Goal: Task Accomplishment & Management: Manage account settings

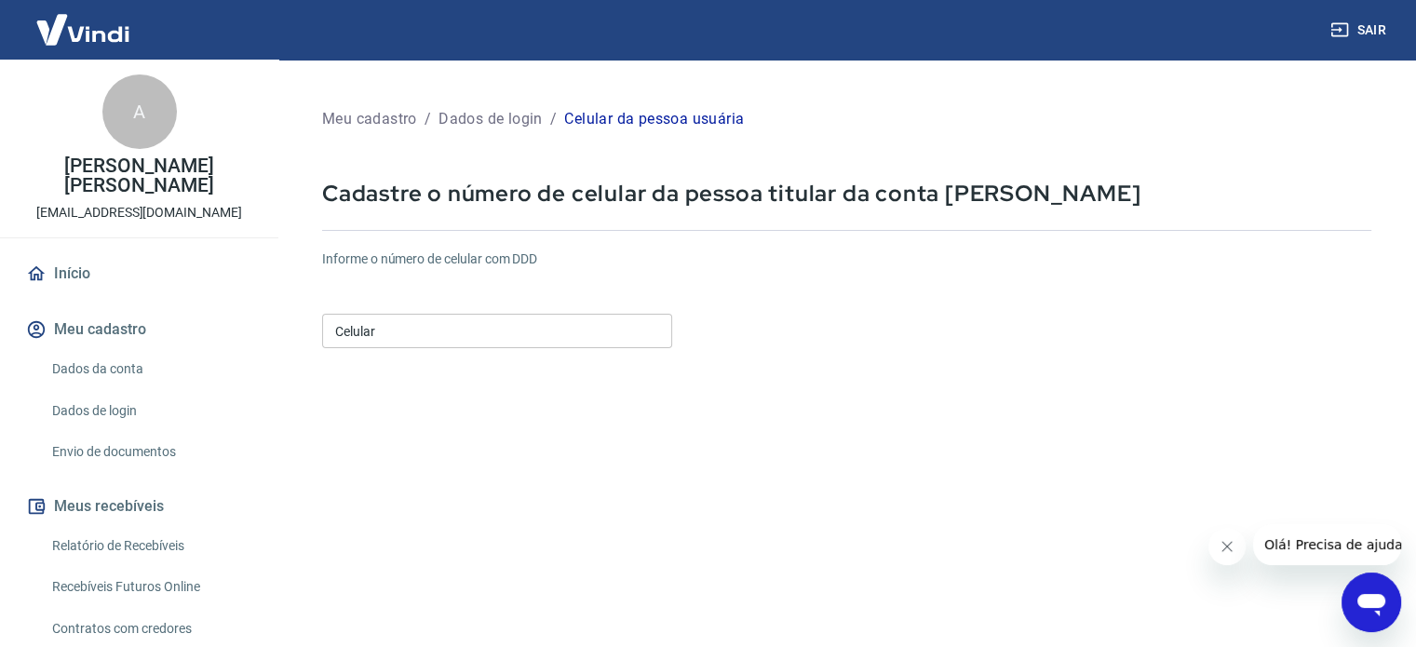
click at [438, 336] on input "Celular" at bounding box center [497, 331] width 350 height 34
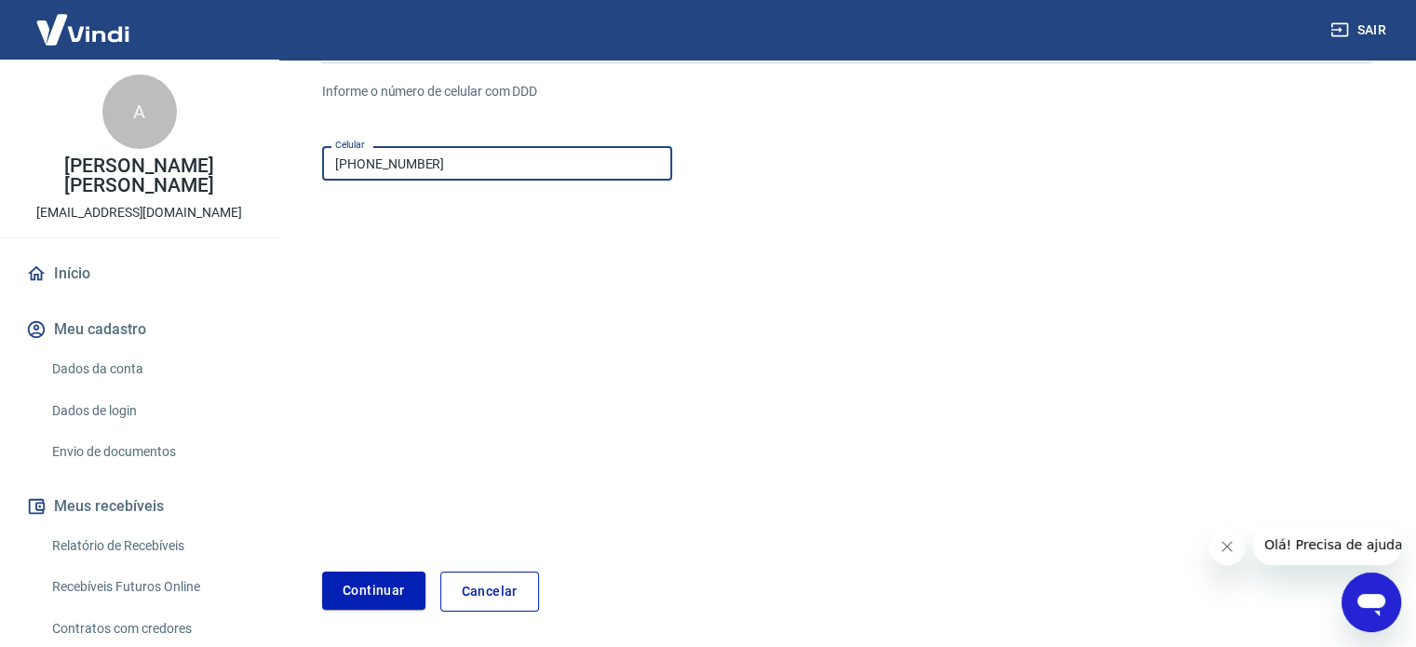
scroll to position [234, 0]
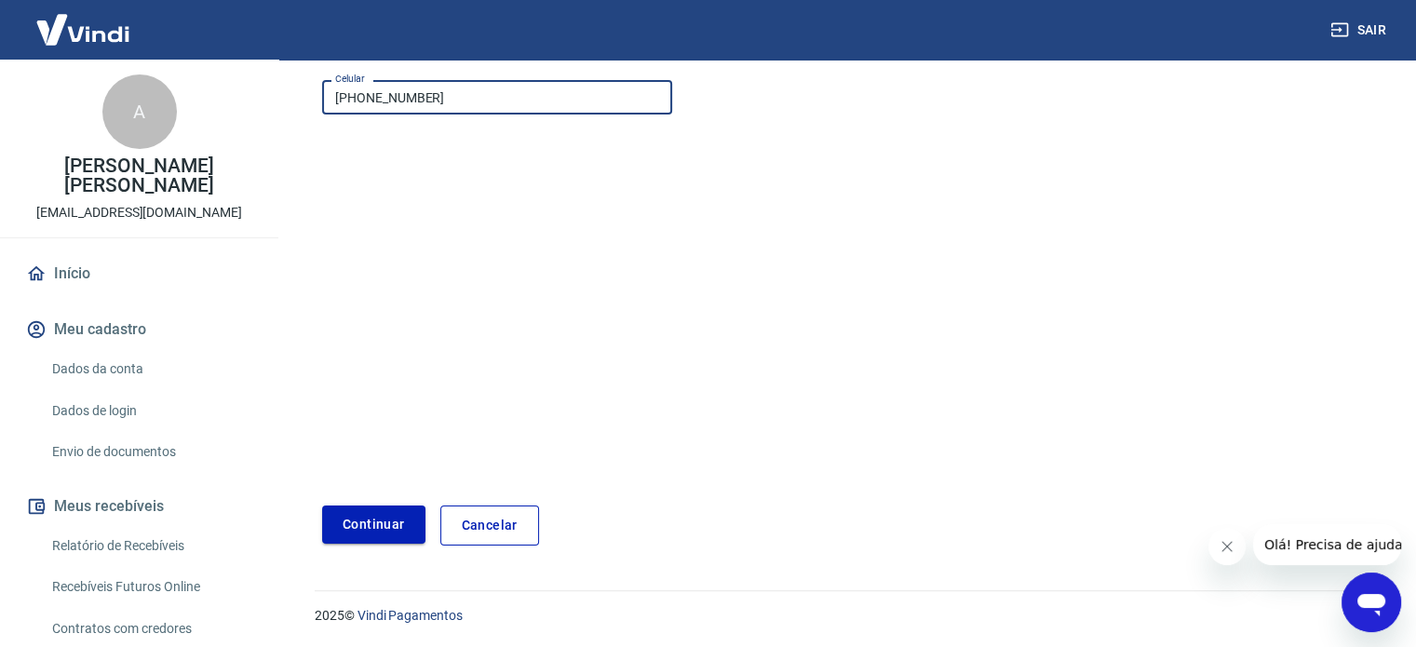
type input "(11) 99648-4147"
click at [368, 521] on button "Continuar" at bounding box center [373, 524] width 103 height 38
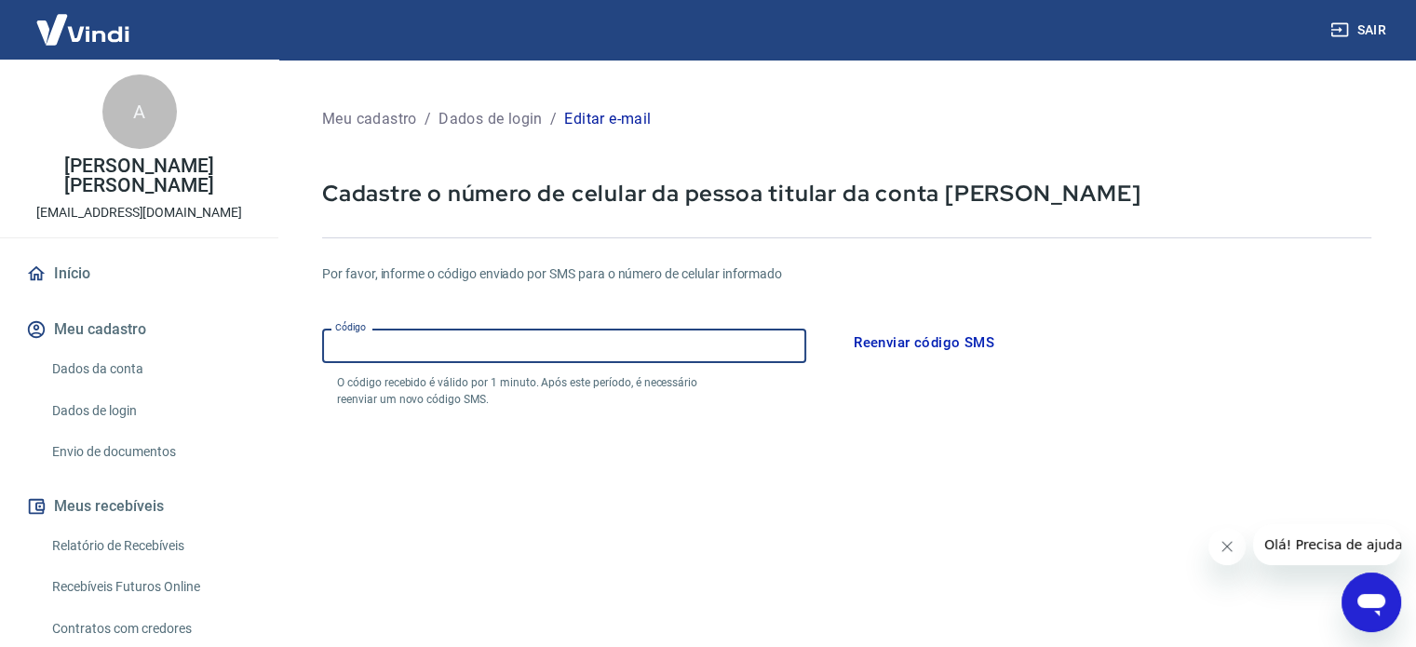
click at [375, 345] on input "Código" at bounding box center [564, 346] width 484 height 34
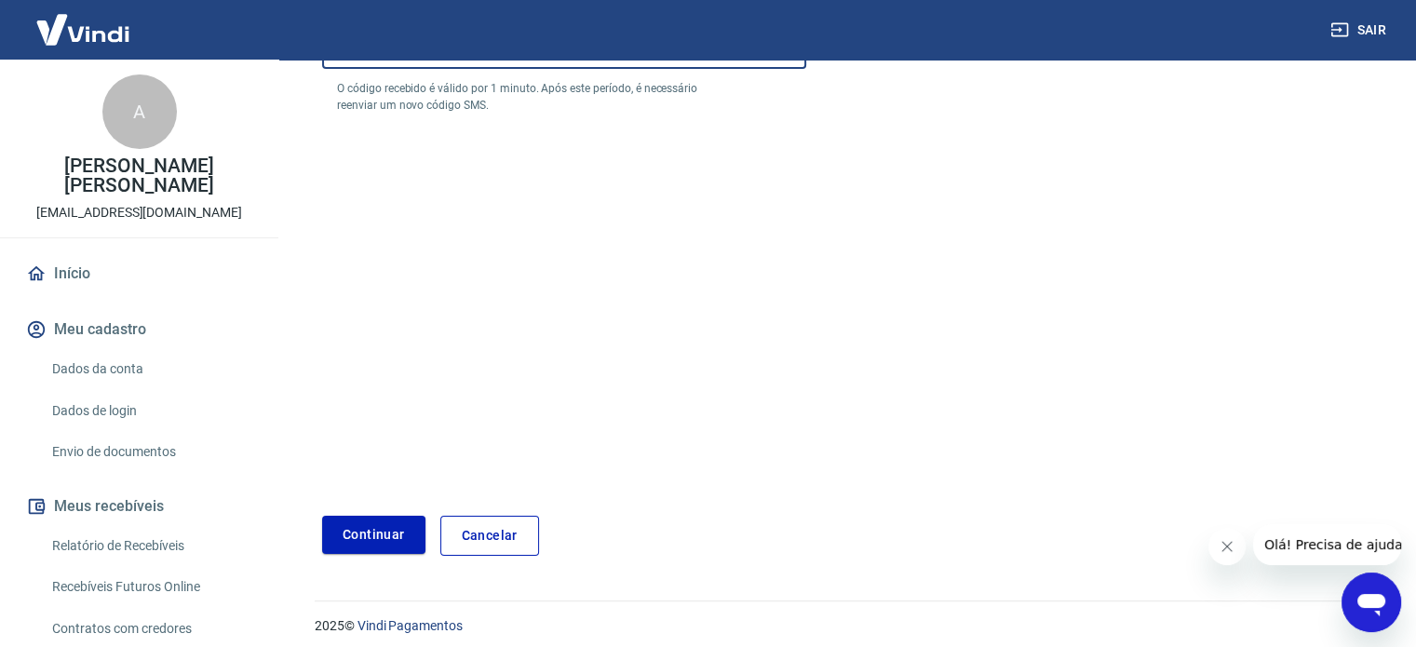
scroll to position [304, 0]
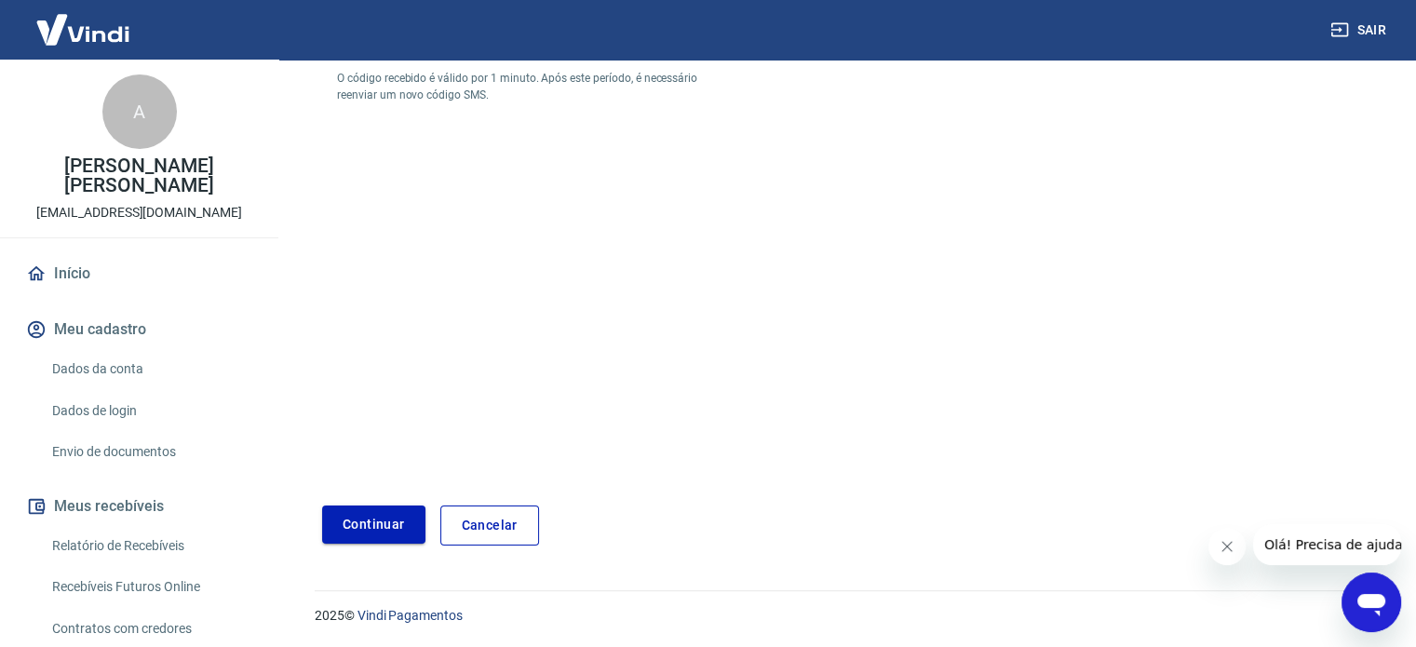
type input "771139"
click at [365, 524] on button "Continuar" at bounding box center [373, 524] width 103 height 38
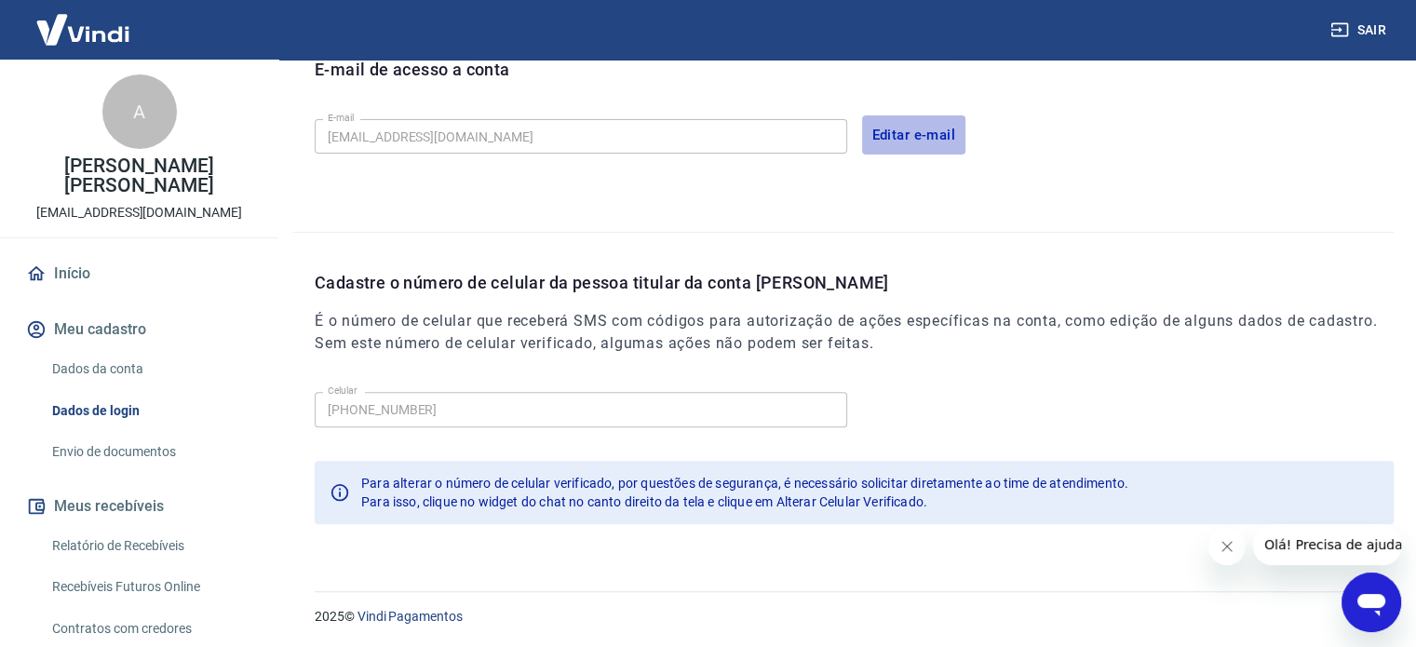
click at [899, 137] on button "Editar e-mail" at bounding box center [914, 134] width 104 height 39
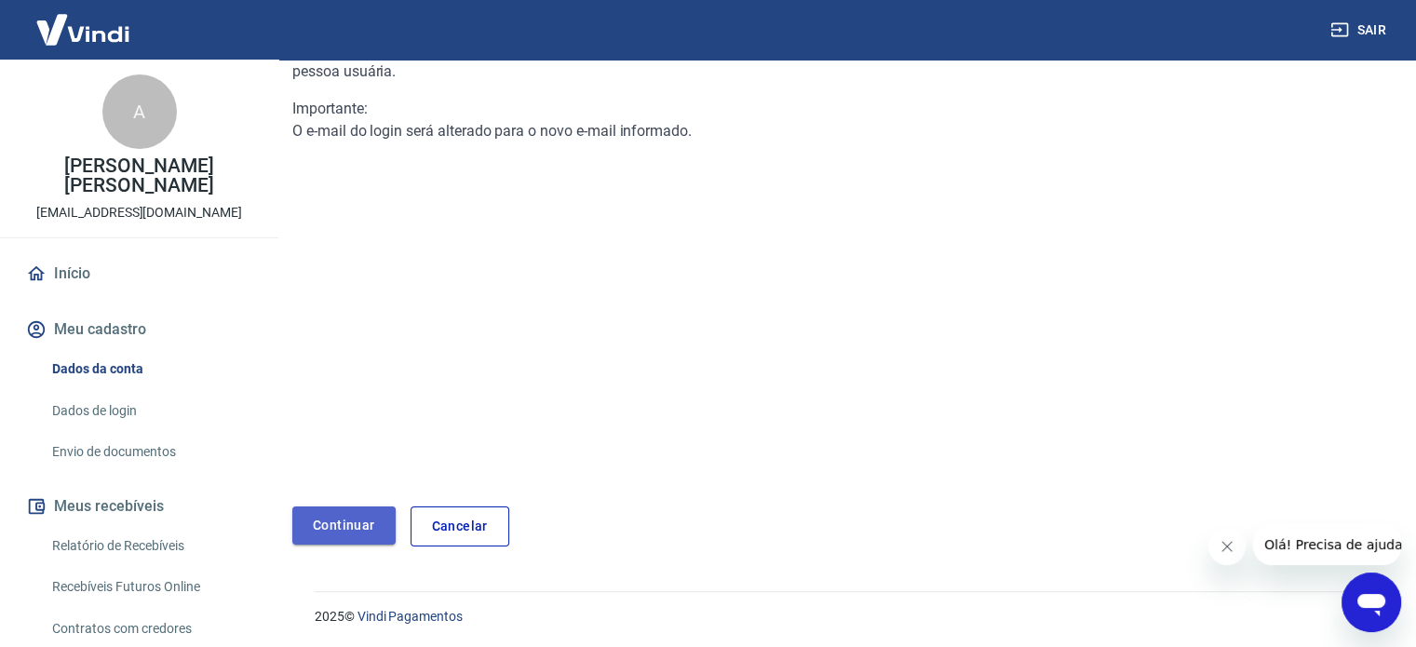
click at [352, 520] on link "Continuar" at bounding box center [343, 525] width 103 height 38
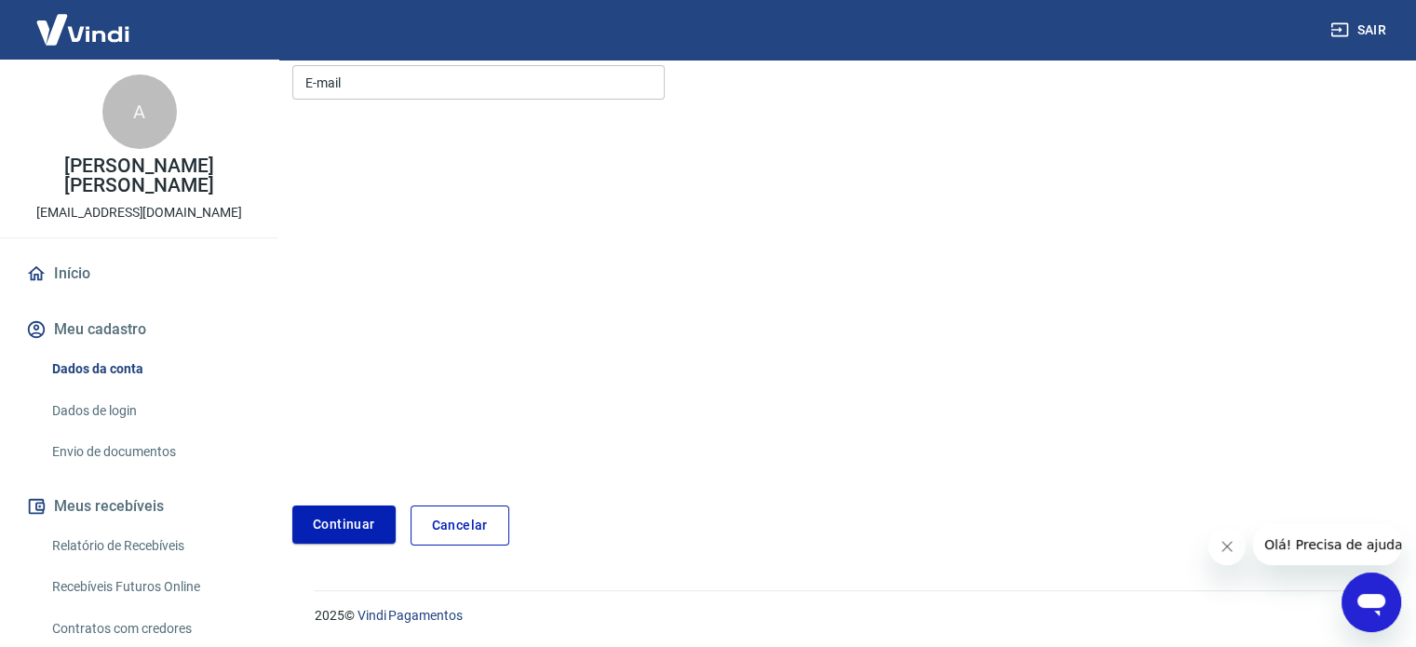
click at [351, 81] on input "E-mail" at bounding box center [478, 82] width 372 height 34
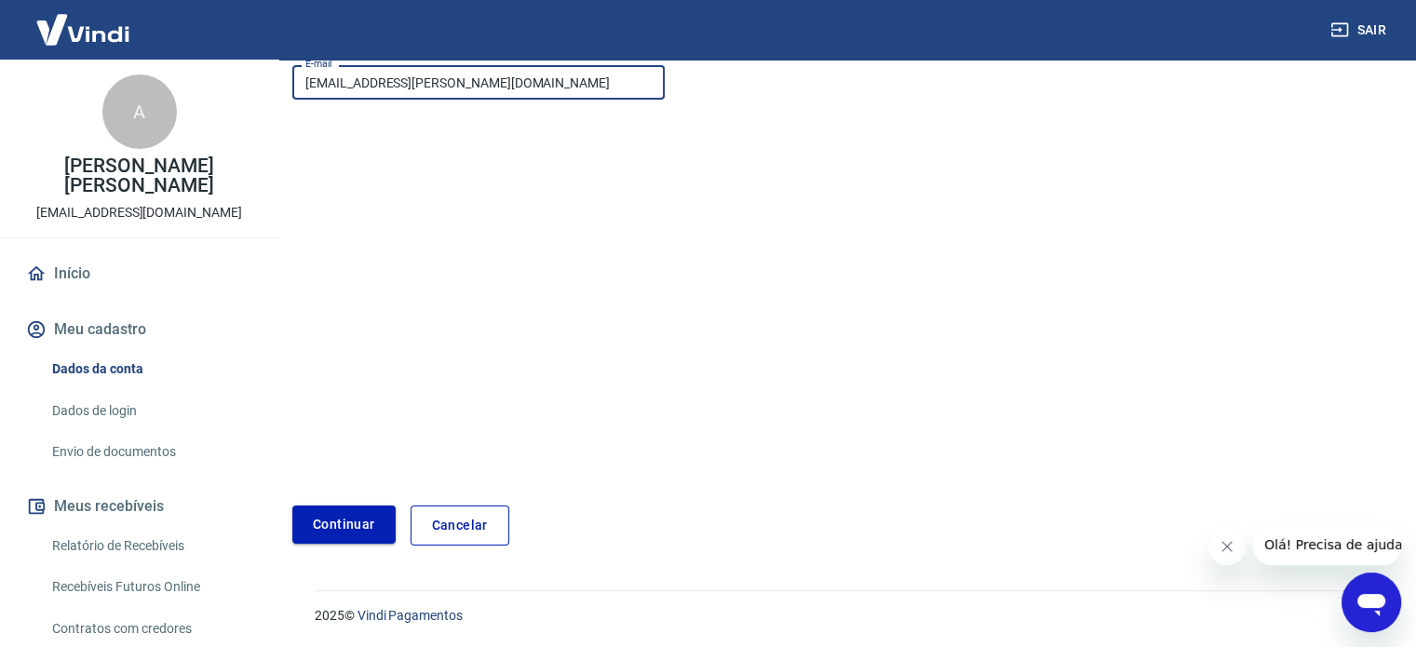
type input "andre.souza@iluminacare.com.br"
click at [333, 528] on button "Continuar" at bounding box center [343, 524] width 103 height 38
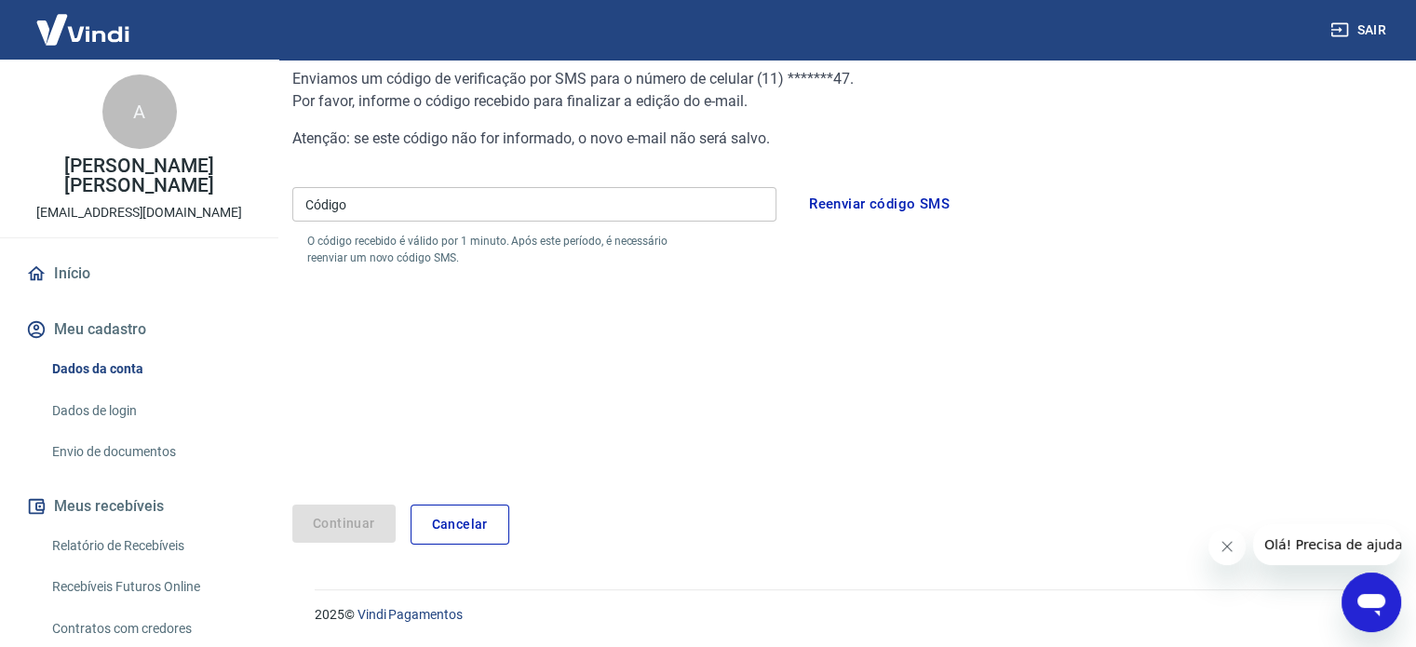
scroll to position [195, 0]
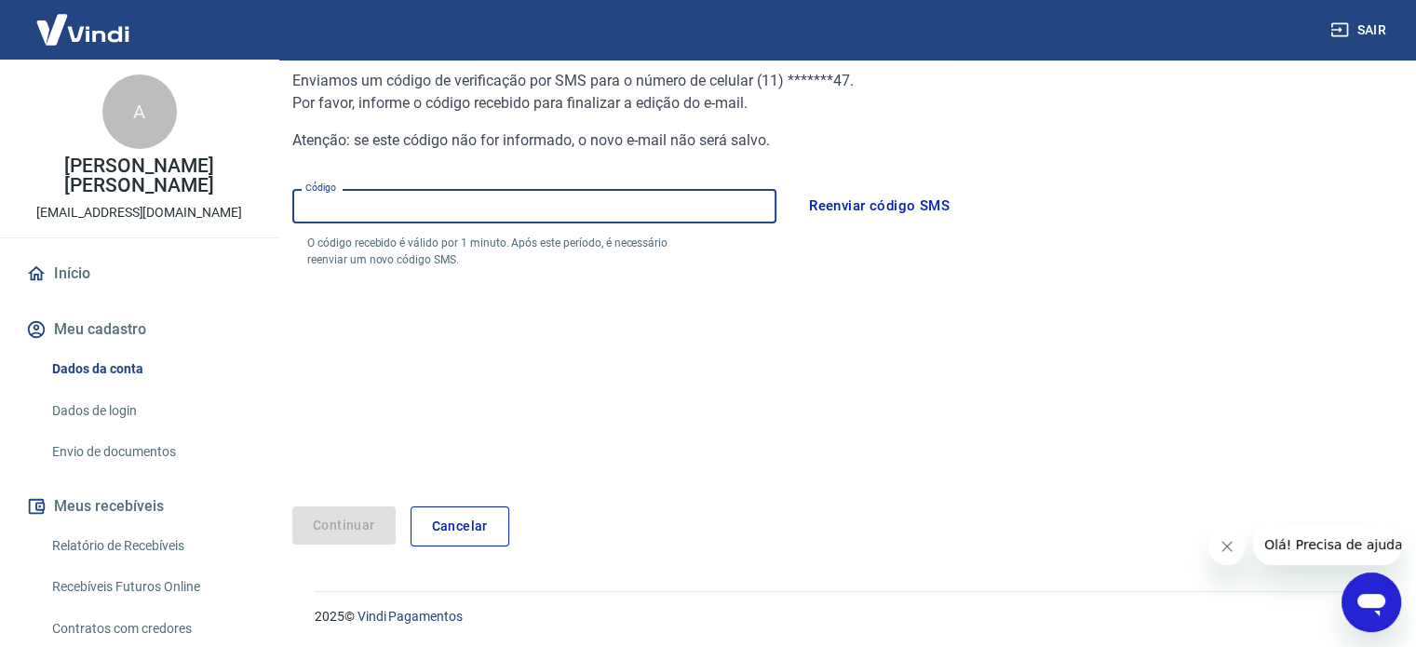
click at [330, 202] on input "Código" at bounding box center [534, 206] width 484 height 34
type input "509007"
click at [347, 531] on button "Continuar" at bounding box center [343, 525] width 103 height 38
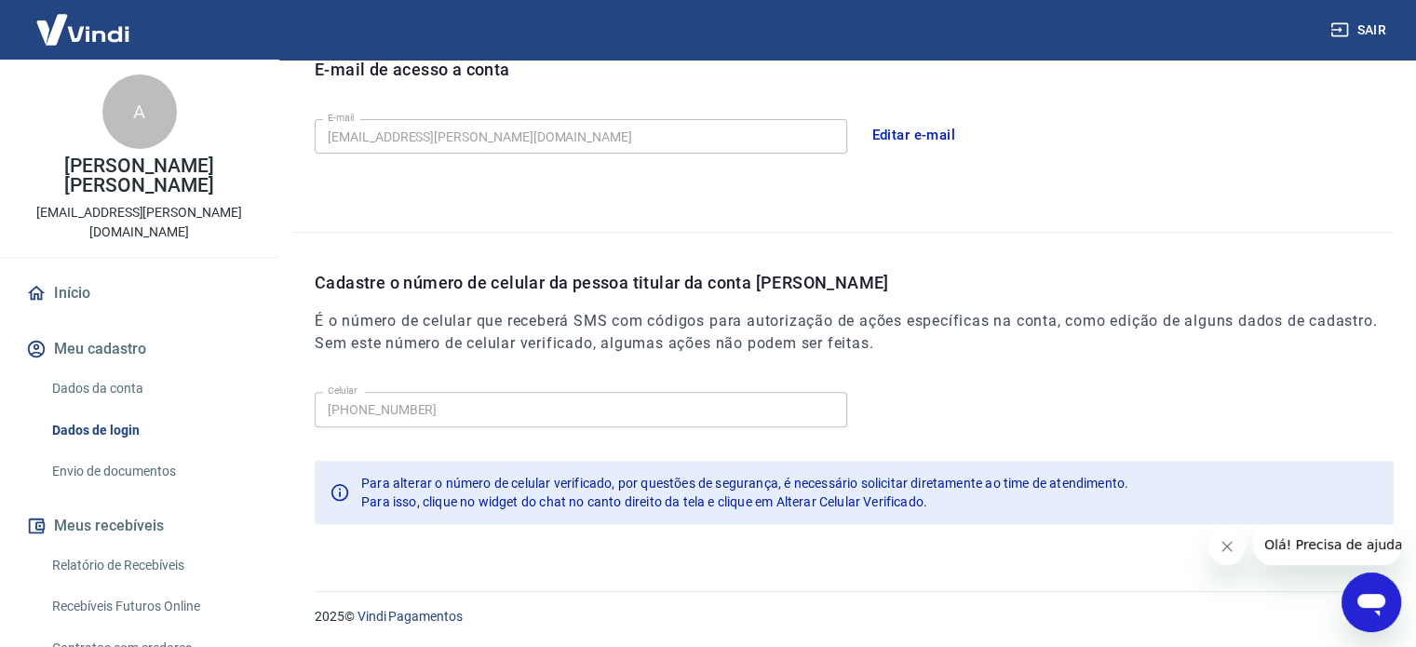
scroll to position [544, 0]
click at [99, 329] on button "Meu cadastro" at bounding box center [139, 349] width 234 height 41
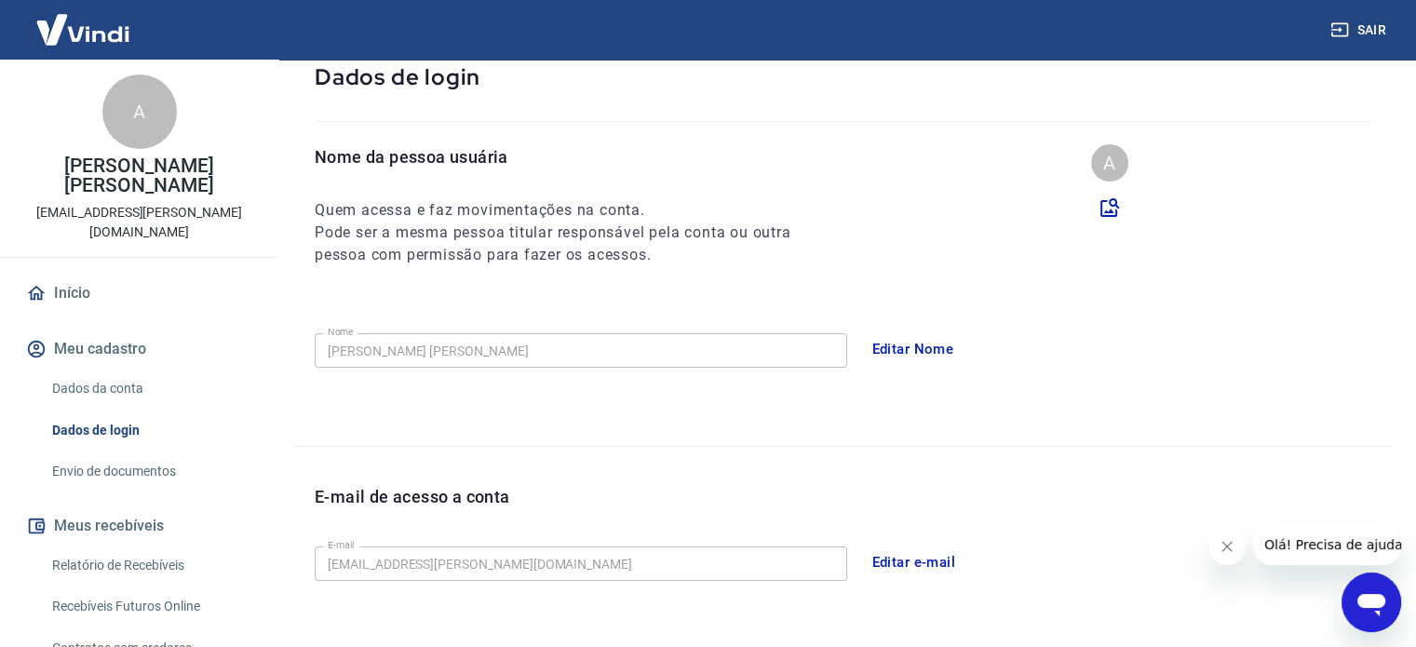
scroll to position [186, 0]
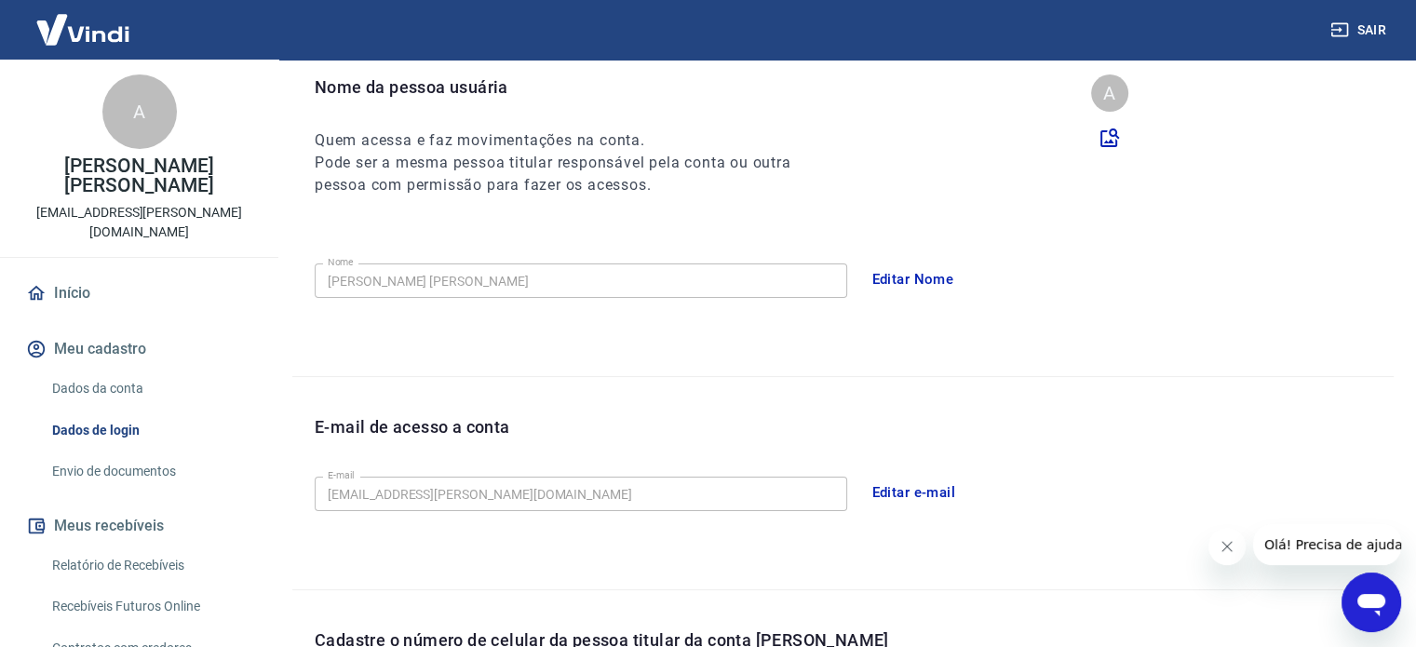
click at [89, 370] on link "Dados da conta" at bounding box center [150, 389] width 211 height 38
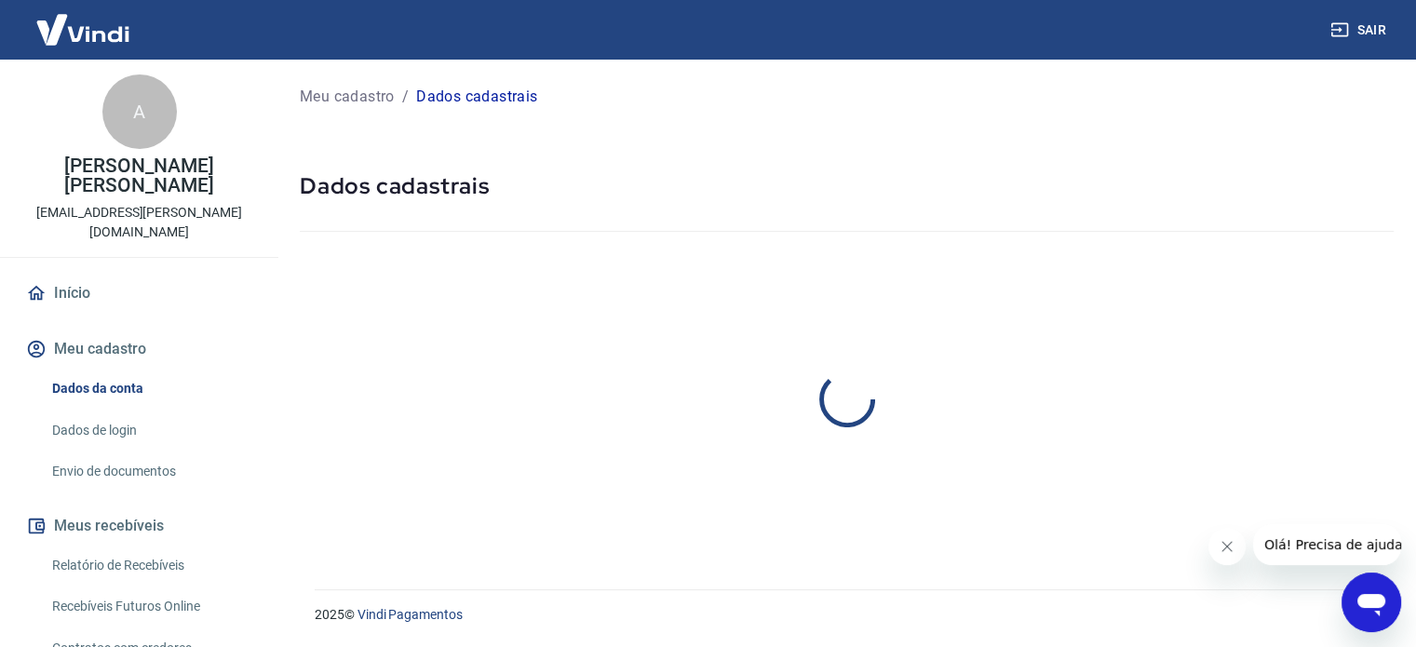
select select "SP"
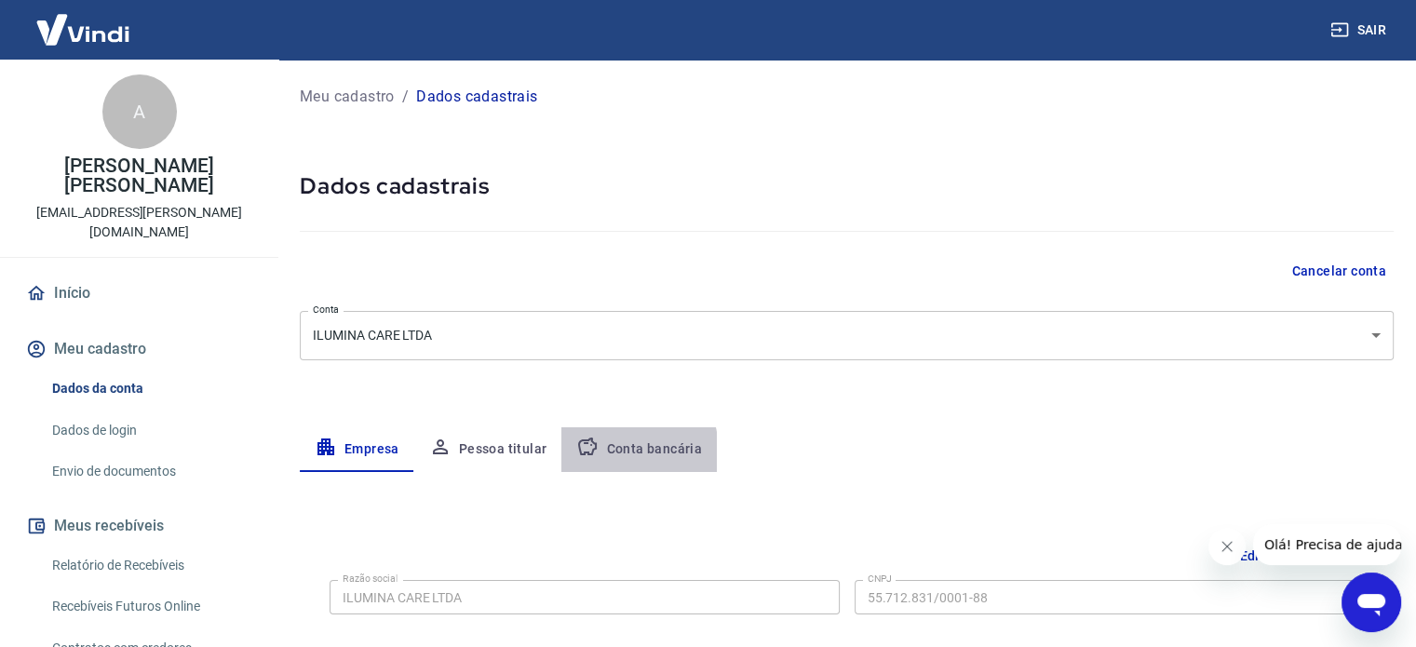
click at [600, 452] on button "Conta bancária" at bounding box center [638, 449] width 155 height 45
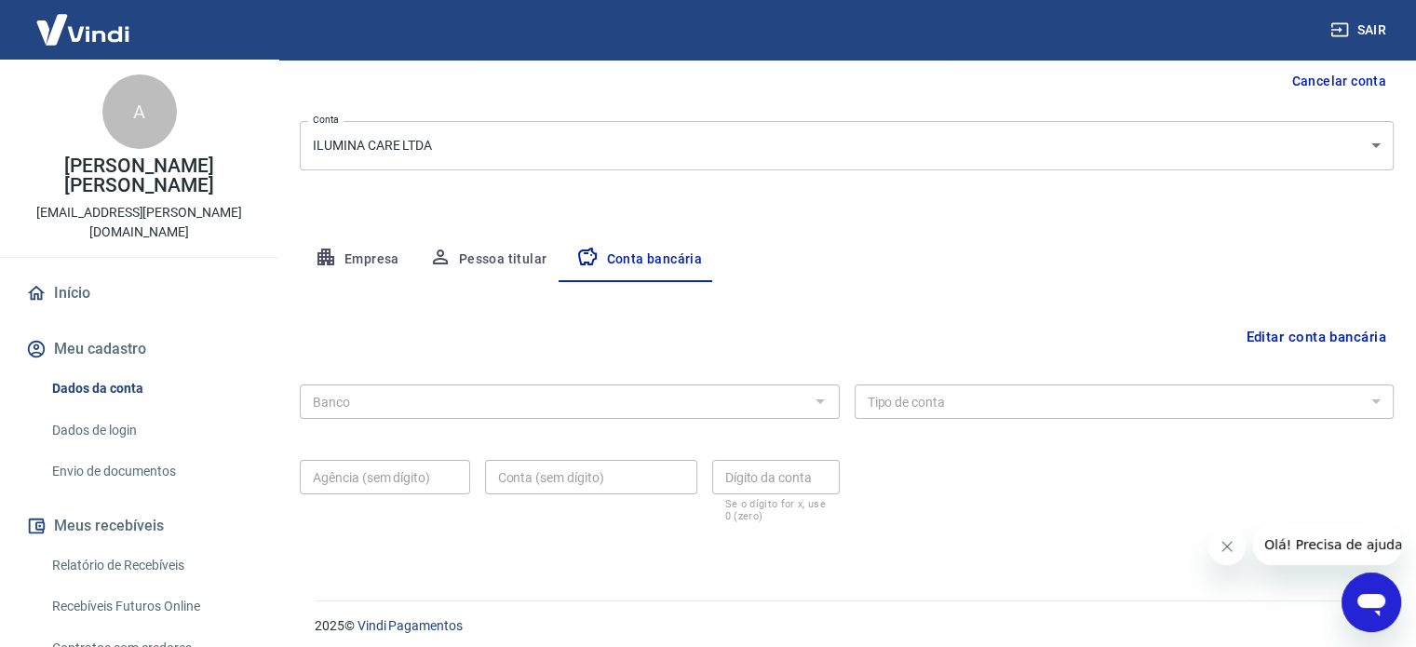
scroll to position [200, 0]
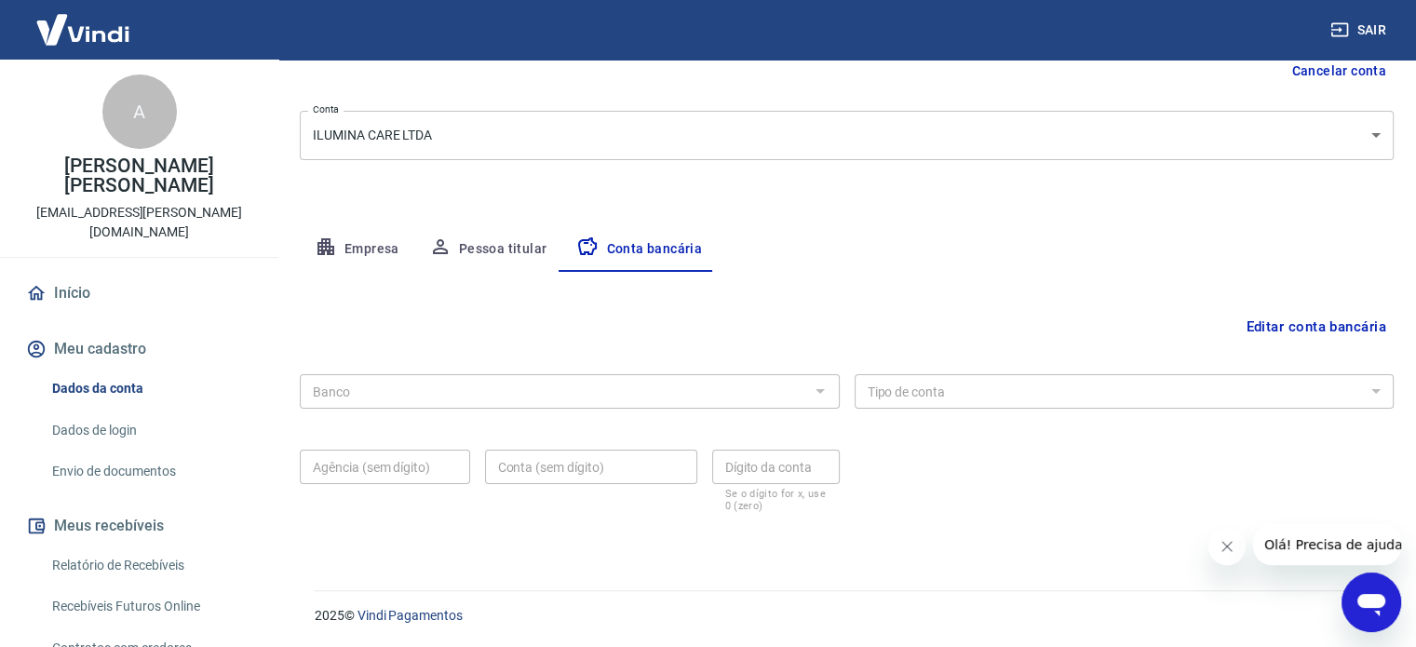
click at [815, 392] on div at bounding box center [819, 391] width 24 height 26
click at [819, 392] on div at bounding box center [819, 391] width 24 height 26
click at [812, 388] on div at bounding box center [819, 391] width 24 height 26
click at [1247, 327] on button "Editar conta bancária" at bounding box center [1315, 326] width 155 height 35
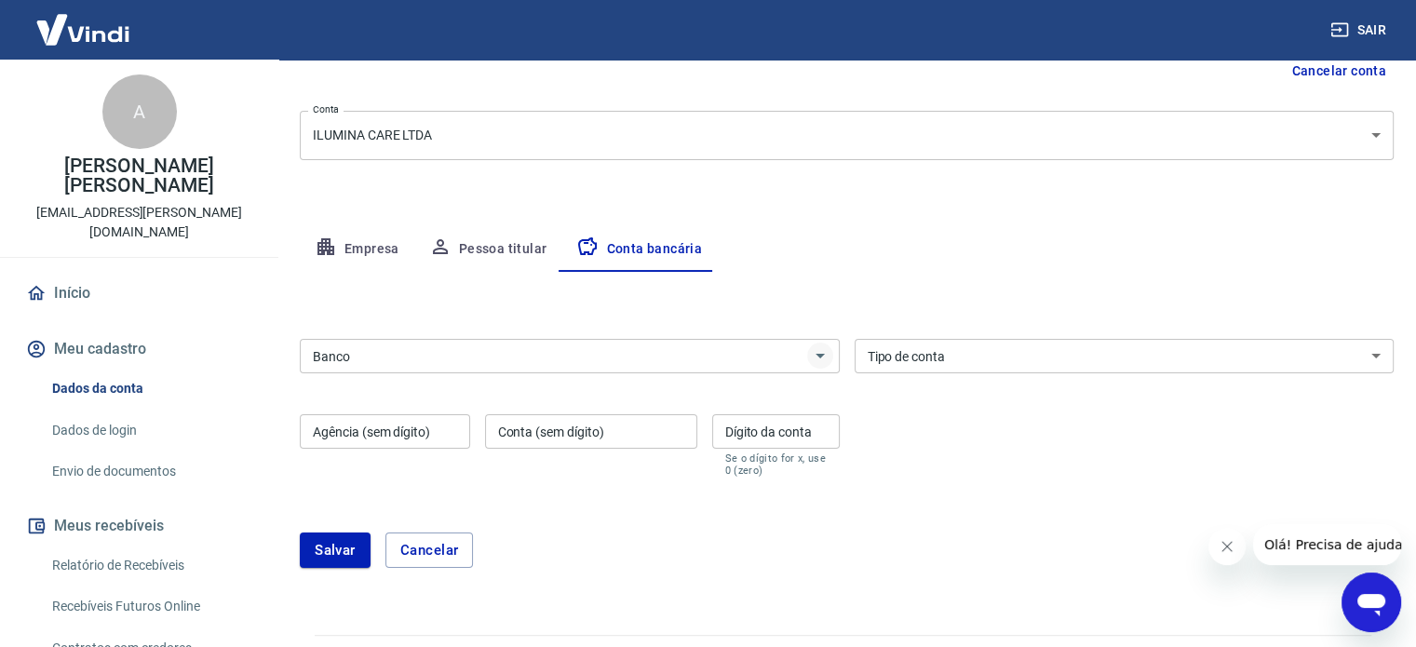
click at [823, 357] on icon "Abrir" at bounding box center [820, 355] width 22 height 22
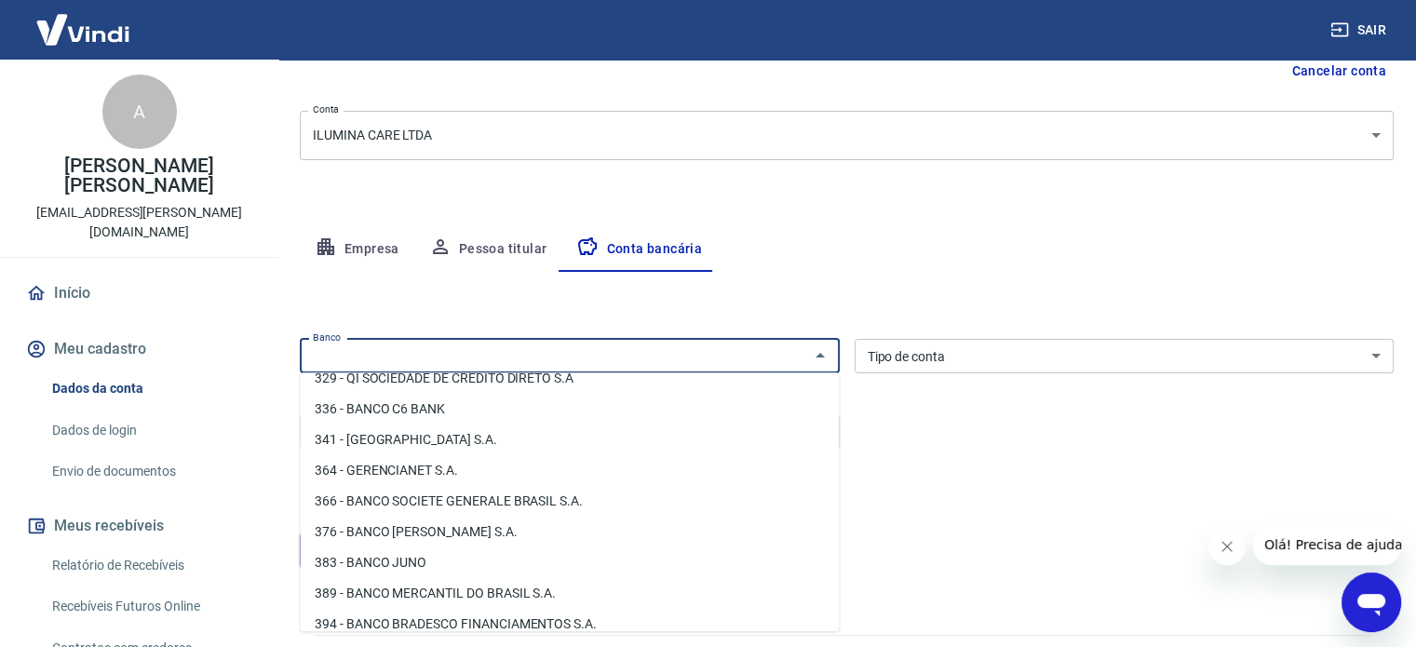
scroll to position [1769, 0]
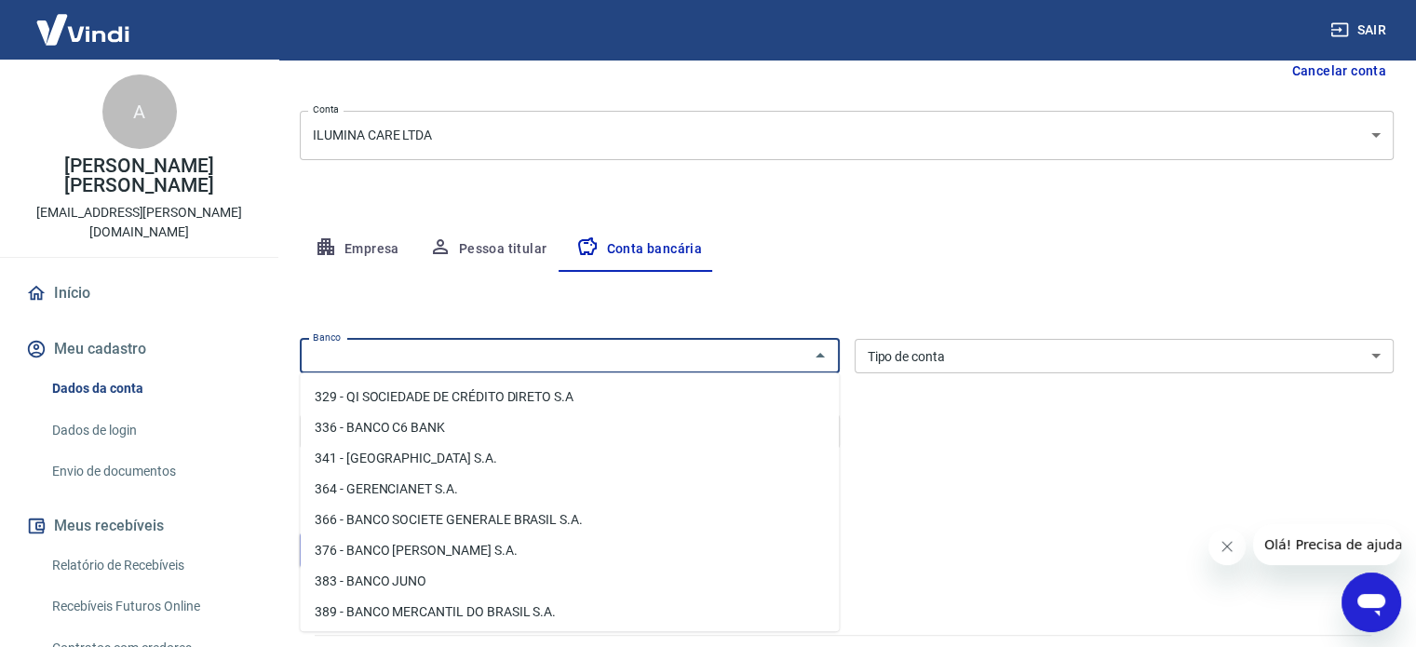
click at [361, 464] on li "341 - ITAÚ UNIBANCO S.A." at bounding box center [569, 458] width 539 height 31
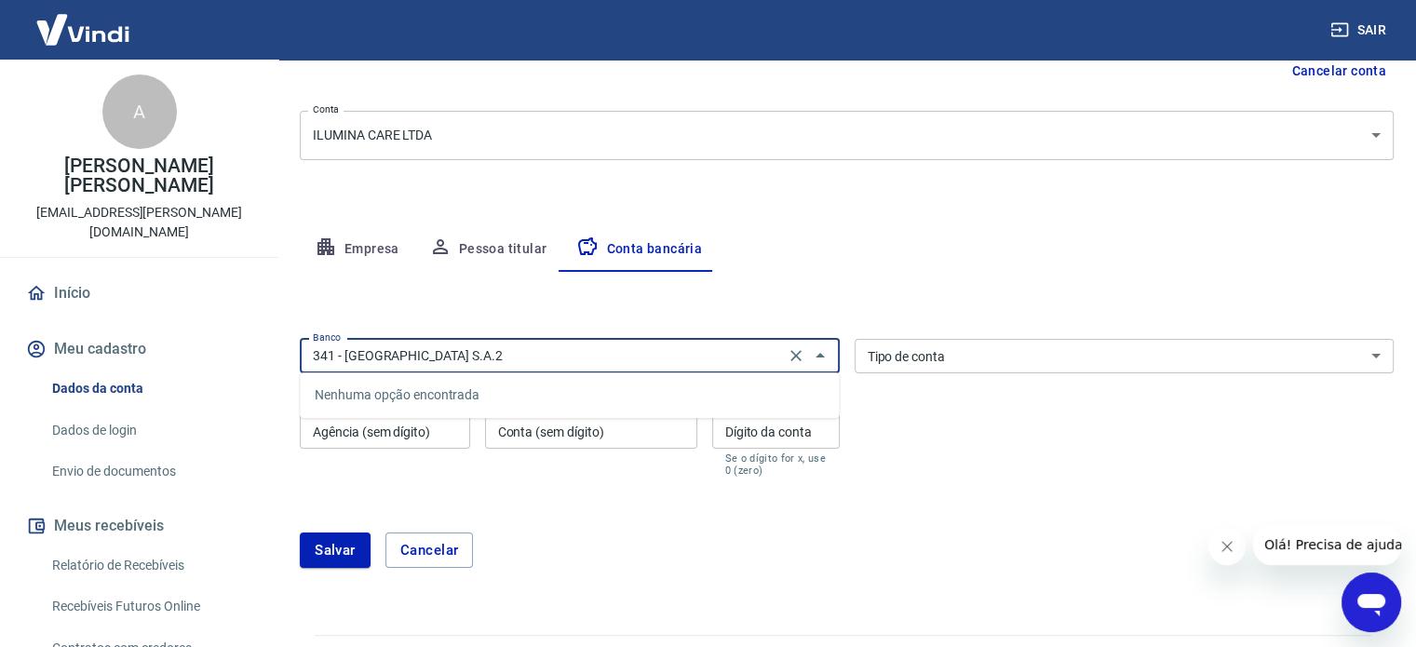
type input "341 - ITAÚ UNIBANCO S.A."
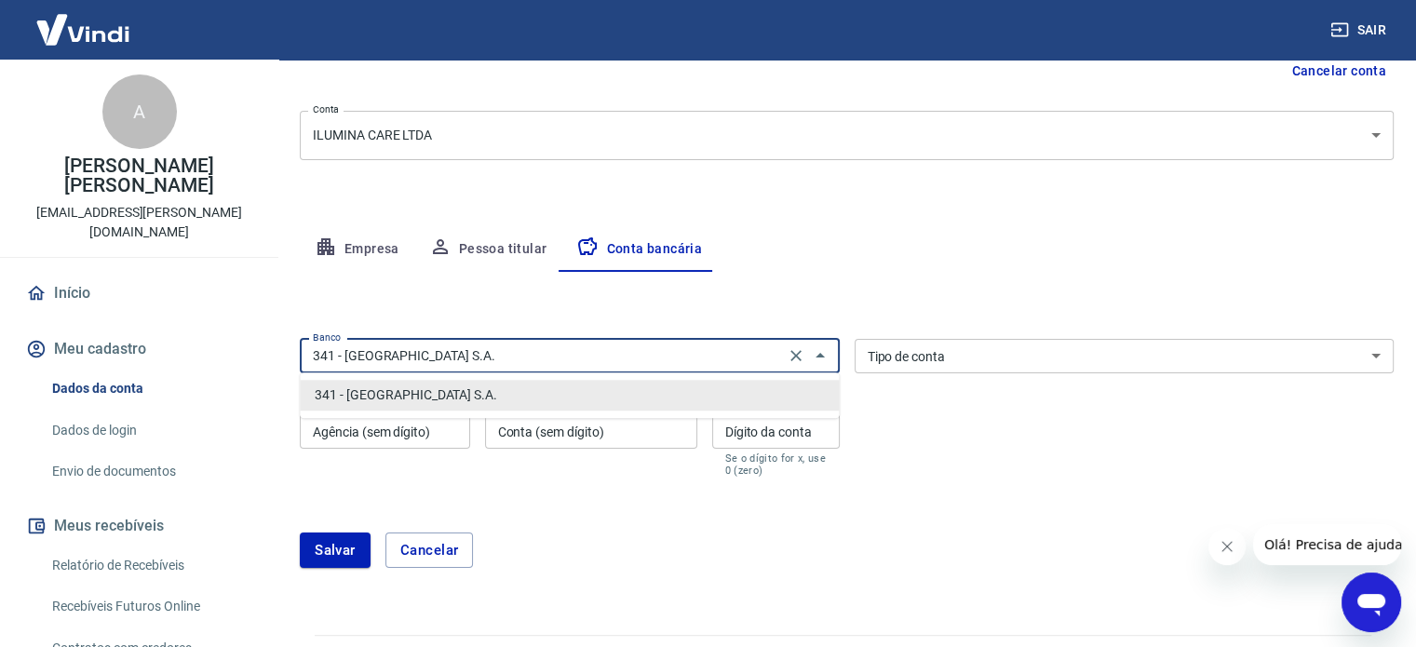
click at [361, 389] on li "341 - ITAÚ UNIBANCO S.A." at bounding box center [569, 395] width 539 height 31
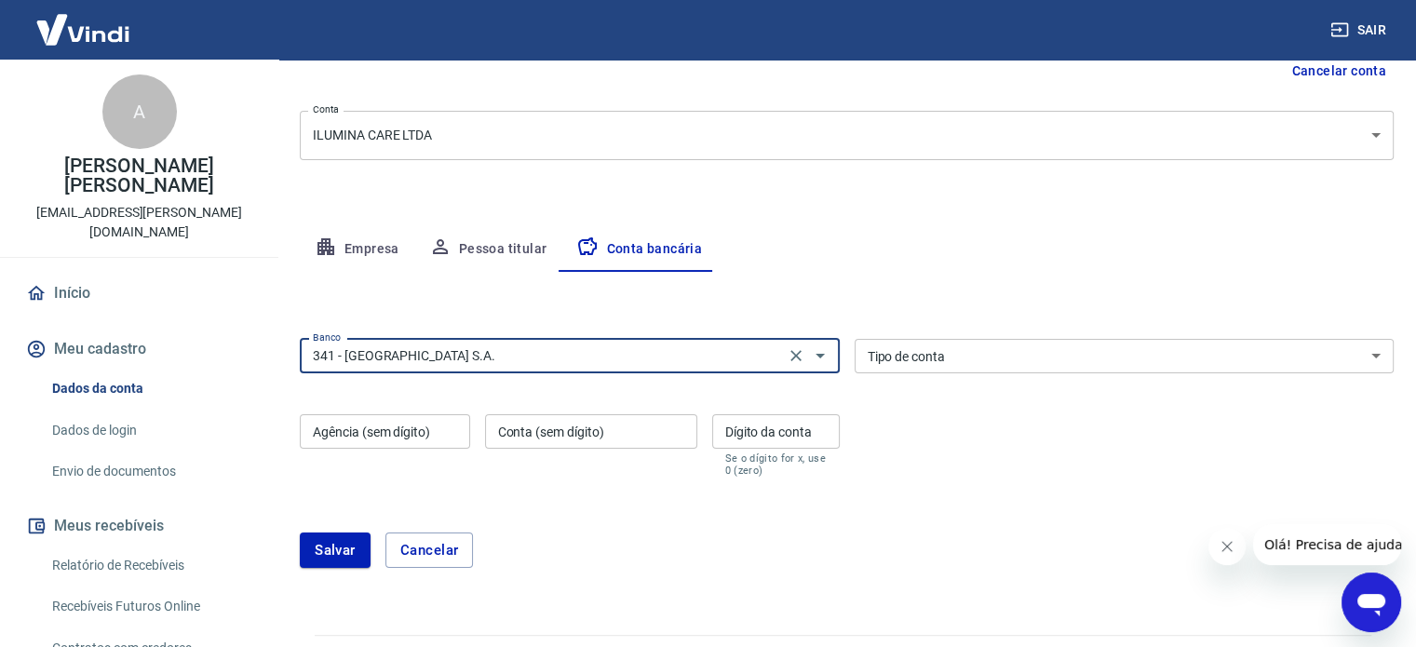
click at [340, 420] on div "Agência (sem dígito) Agência (sem dígito)" at bounding box center [385, 445] width 170 height 62
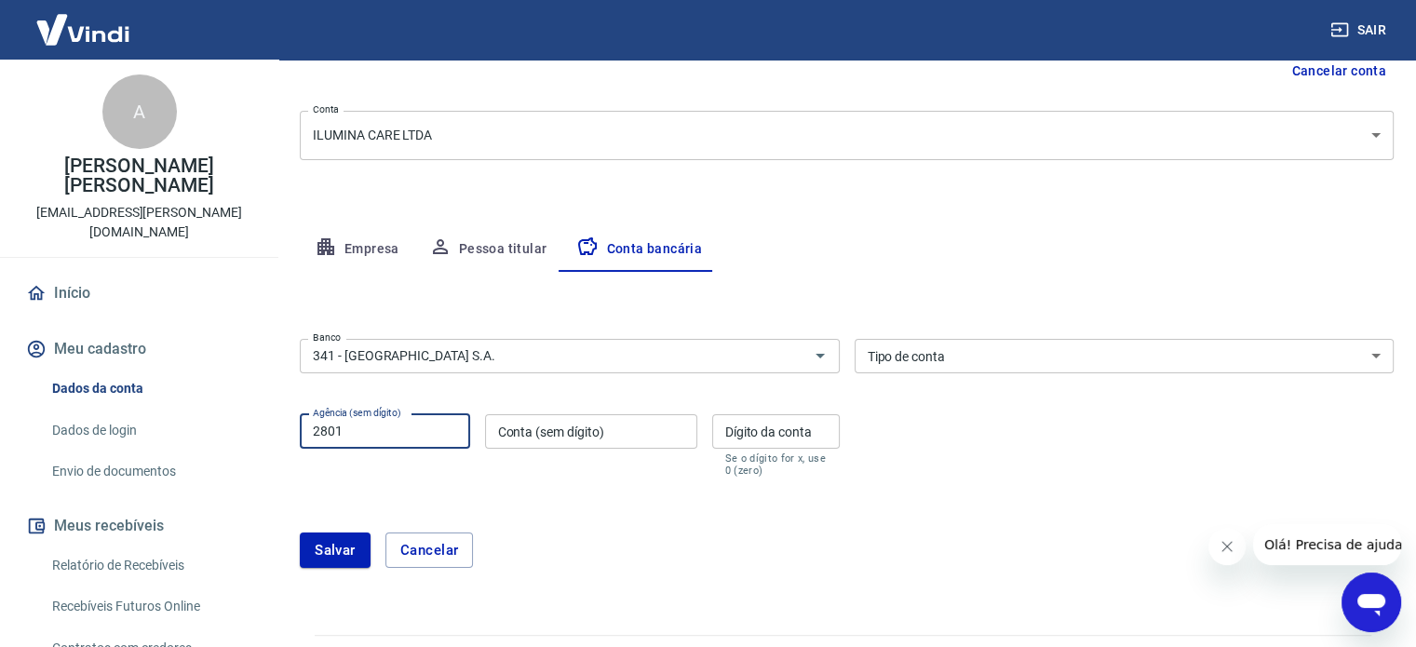
type input "2801"
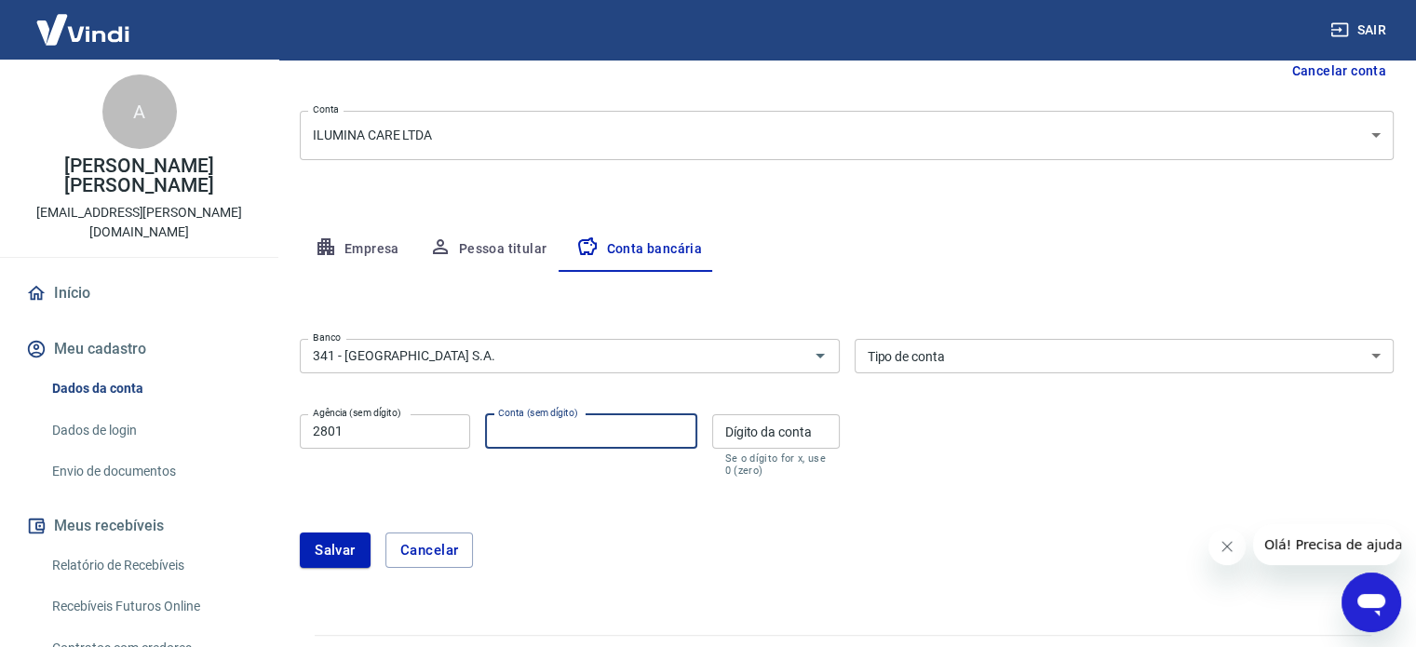
click at [509, 436] on input "Conta (sem dígito)" at bounding box center [591, 431] width 212 height 34
type input "99551"
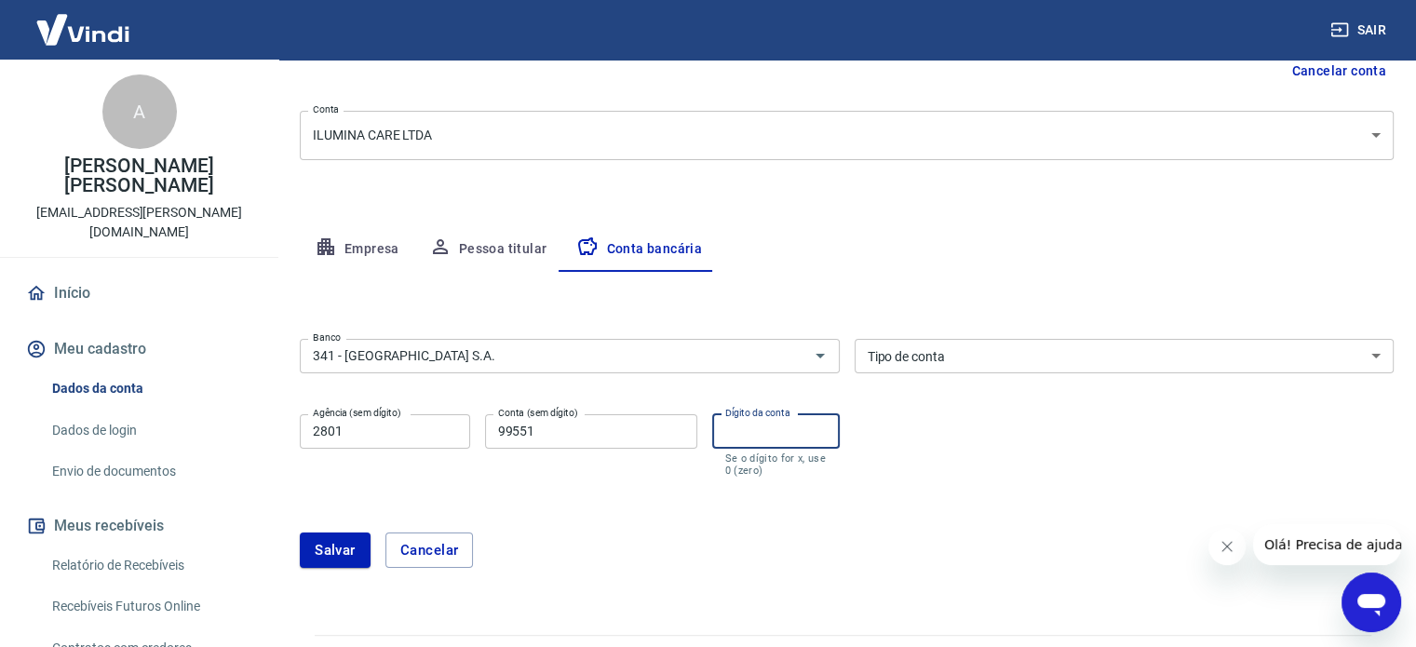
click at [743, 428] on input "Dígito da conta" at bounding box center [776, 431] width 128 height 34
type input "1"
click at [1379, 357] on select "Conta Corrente Conta Poupança" at bounding box center [1124, 356] width 540 height 34
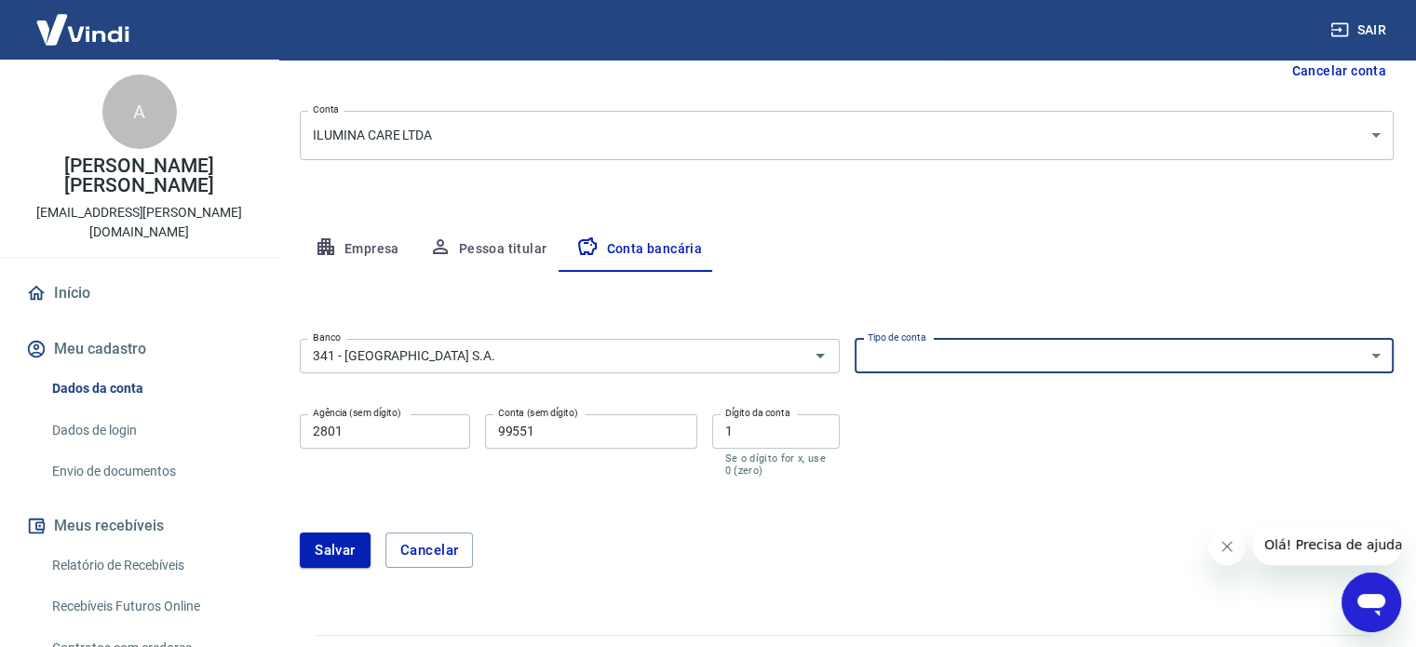
select select "1"
click at [854, 339] on select "Conta Corrente Conta Poupança" at bounding box center [1124, 356] width 540 height 34
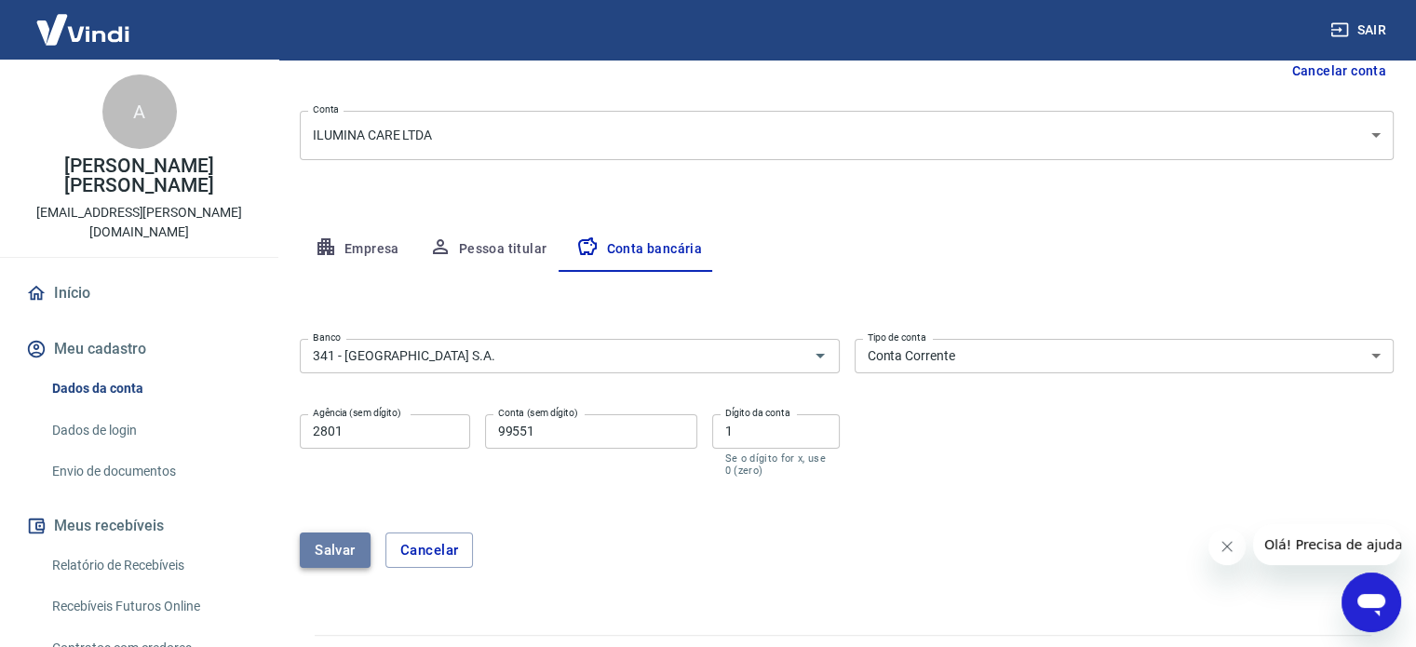
click at [328, 544] on button "Salvar" at bounding box center [335, 549] width 71 height 35
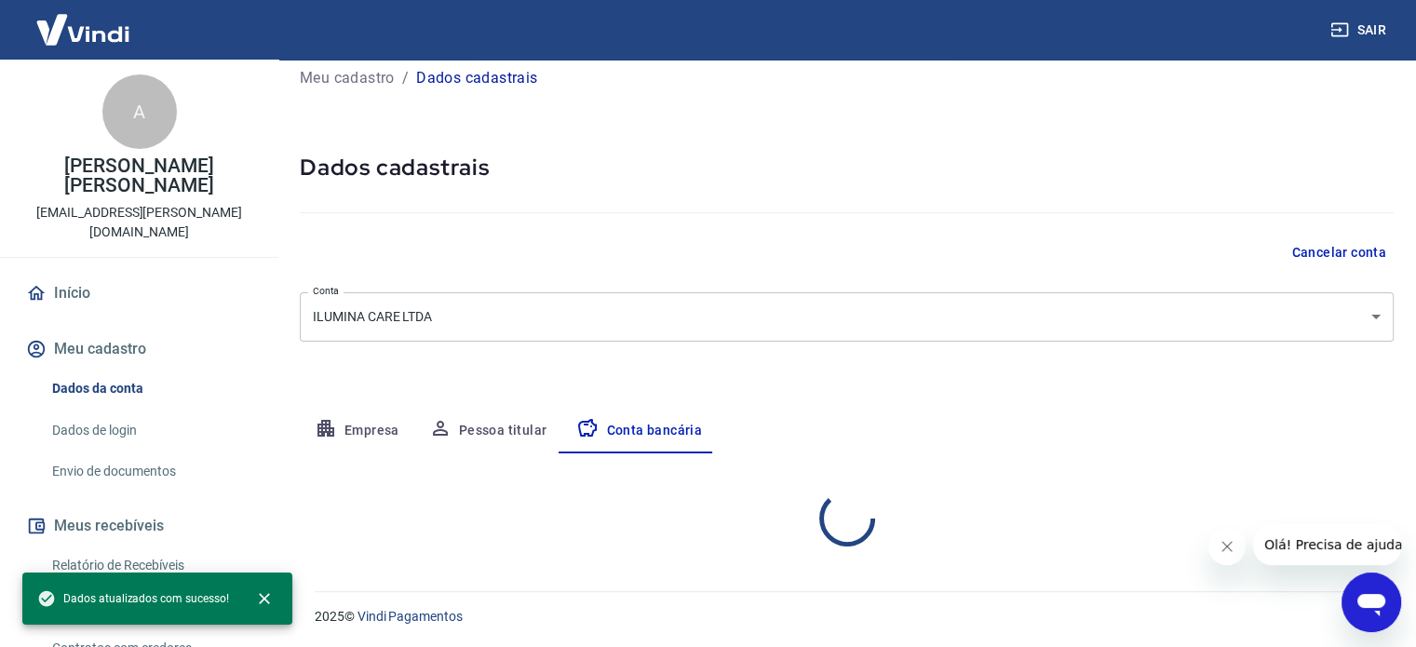
select select "1"
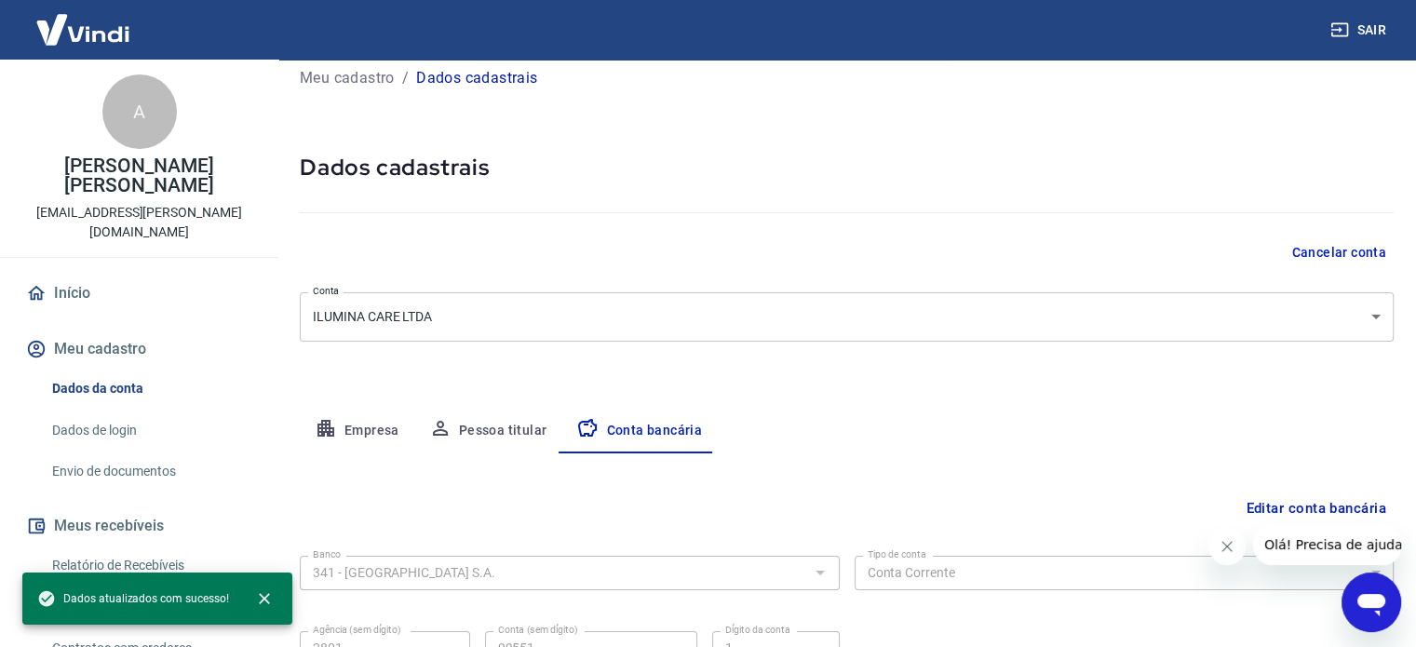
scroll to position [200, 0]
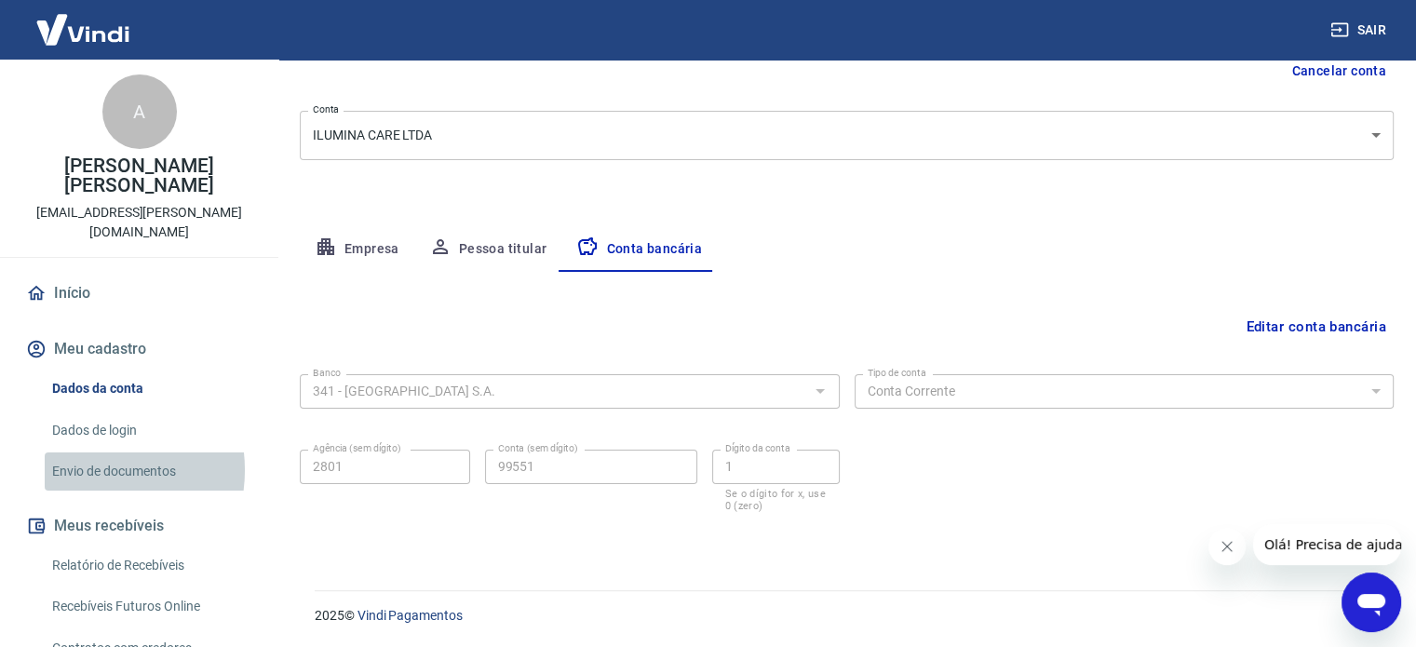
click at [89, 452] on link "Envio de documentos" at bounding box center [150, 471] width 211 height 38
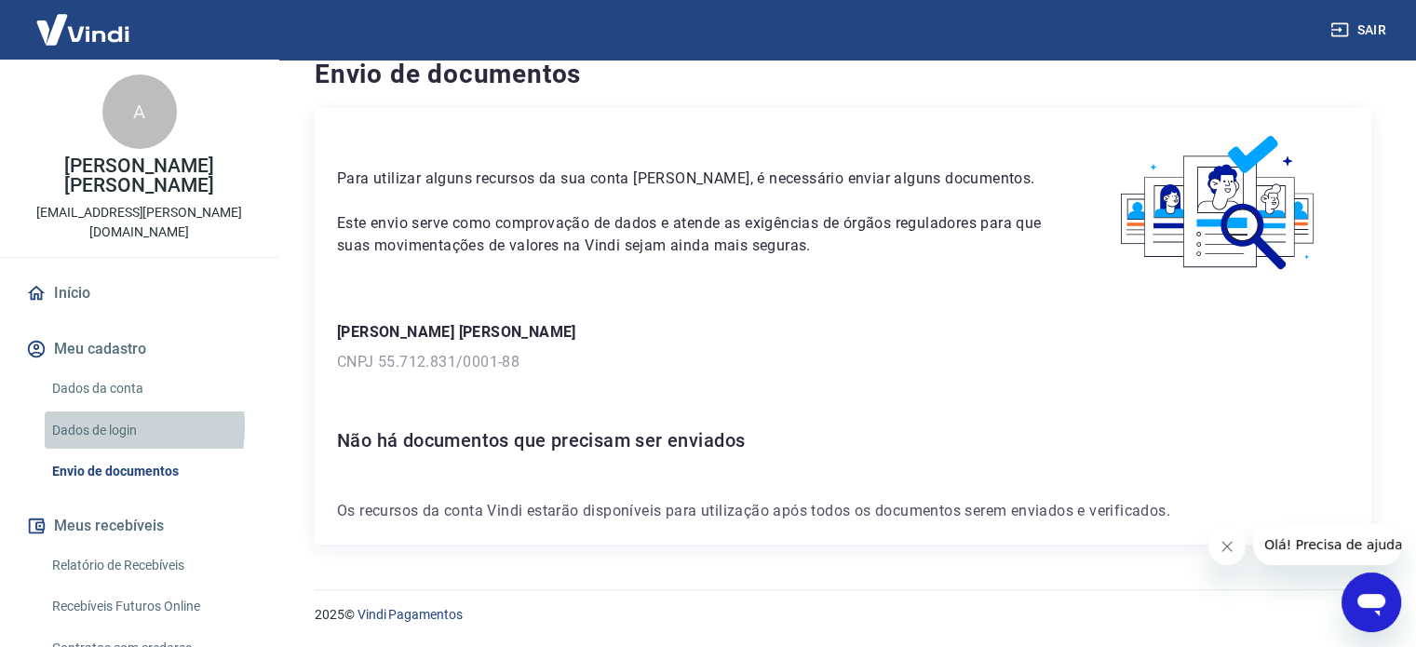
click at [75, 411] on link "Dados de login" at bounding box center [150, 430] width 211 height 38
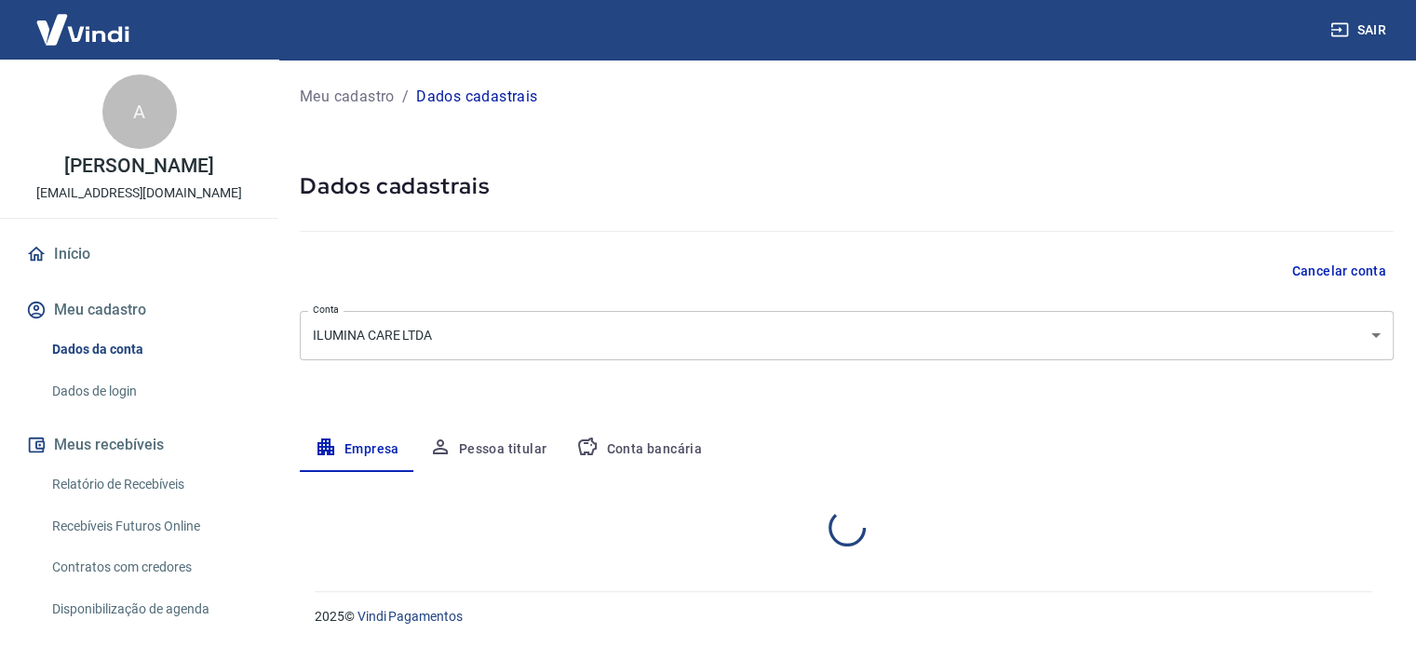
select select "SP"
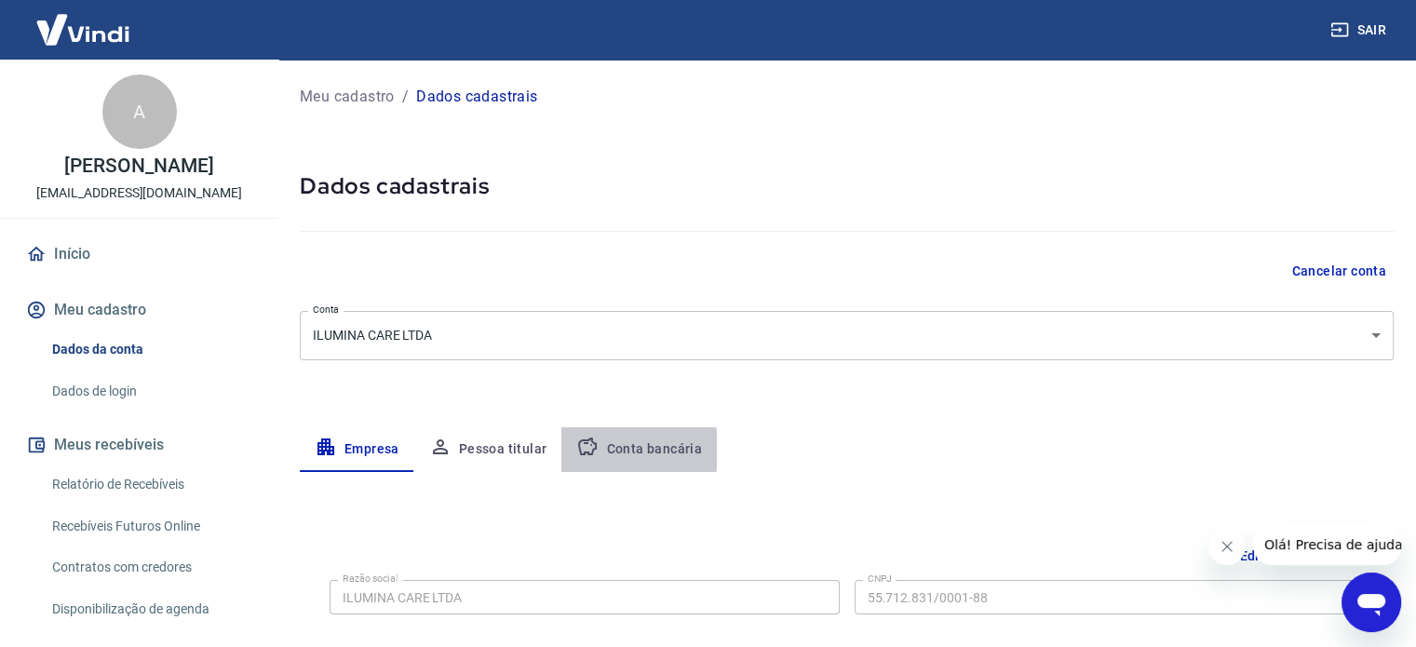
click at [618, 450] on button "Conta bancária" at bounding box center [638, 449] width 155 height 45
select select "1"
